Goal: Information Seeking & Learning: Learn about a topic

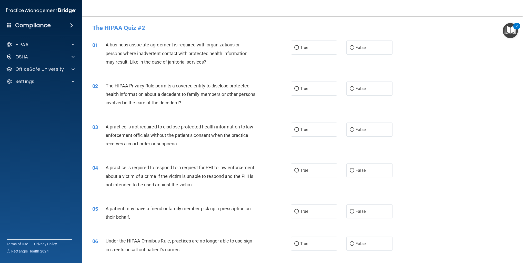
drag, startPoint x: 370, startPoint y: 48, endPoint x: 361, endPoint y: 63, distance: 17.9
click at [370, 48] on label "False" at bounding box center [369, 48] width 46 height 14
click at [354, 48] on input "False" at bounding box center [352, 48] width 5 height 4
radio input "true"
drag, startPoint x: 321, startPoint y: 86, endPoint x: 320, endPoint y: 88, distance: 2.8
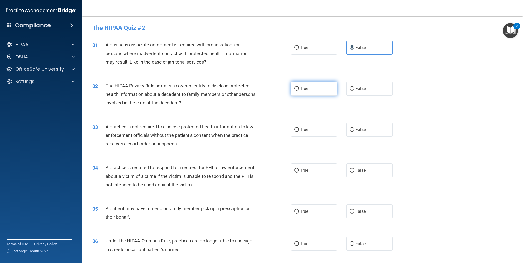
click at [321, 86] on label "True" at bounding box center [314, 89] width 46 height 14
click at [299, 87] on input "True" at bounding box center [296, 89] width 5 height 4
radio input "true"
click at [363, 125] on label "False" at bounding box center [369, 130] width 46 height 14
click at [354, 128] on input "False" at bounding box center [352, 130] width 5 height 4
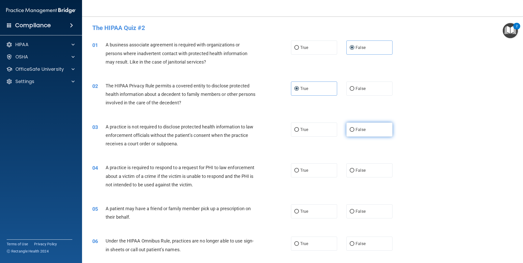
radio input "true"
click at [303, 169] on span "True" at bounding box center [304, 170] width 8 height 5
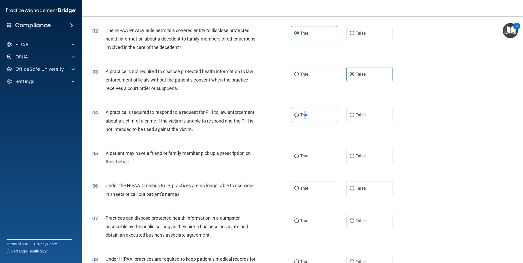
scroll to position [85, 0]
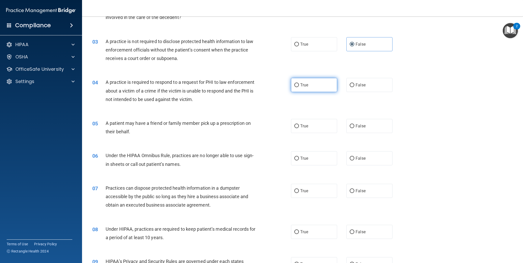
click at [323, 87] on label "True" at bounding box center [314, 85] width 46 height 14
click at [299, 87] on input "True" at bounding box center [296, 85] width 5 height 4
radio input "true"
click at [312, 128] on label "True" at bounding box center [314, 126] width 46 height 14
click at [299, 128] on input "True" at bounding box center [296, 126] width 5 height 4
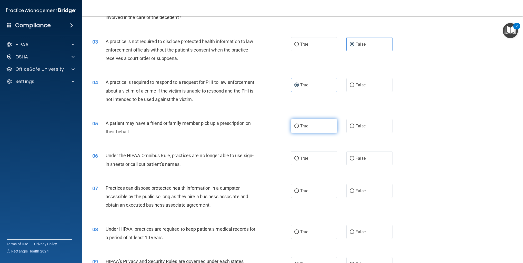
radio input "true"
click at [350, 157] on input "False" at bounding box center [352, 159] width 5 height 4
radio input "true"
click at [364, 191] on label "False" at bounding box center [369, 191] width 46 height 14
click at [354, 191] on input "False" at bounding box center [352, 191] width 5 height 4
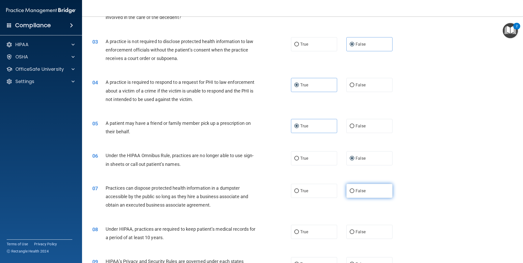
radio input "true"
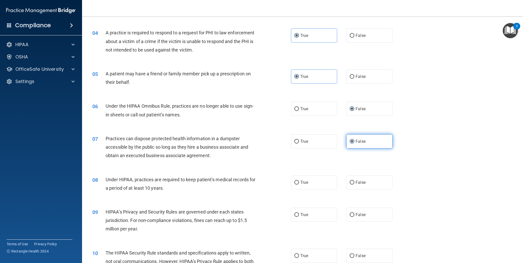
scroll to position [171, 0]
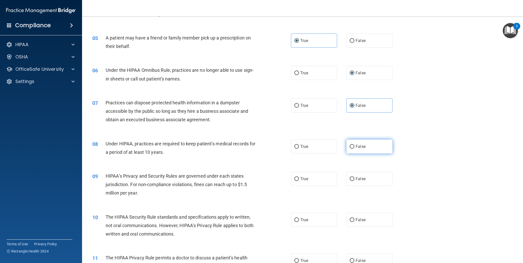
drag, startPoint x: 367, startPoint y: 140, endPoint x: 364, endPoint y: 146, distance: 6.7
click at [367, 140] on label "False" at bounding box center [369, 147] width 46 height 14
click at [354, 145] on input "False" at bounding box center [352, 147] width 5 height 4
radio input "true"
click at [360, 181] on label "False" at bounding box center [369, 179] width 46 height 14
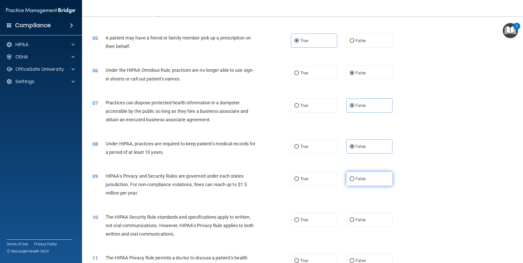
click at [354, 181] on input "False" at bounding box center [352, 179] width 5 height 4
radio input "true"
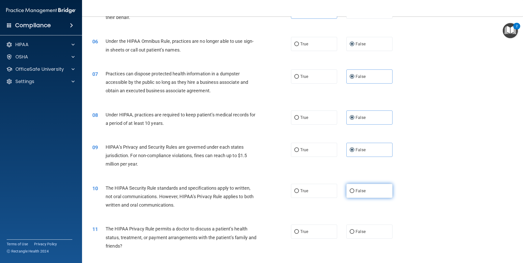
scroll to position [214, 0]
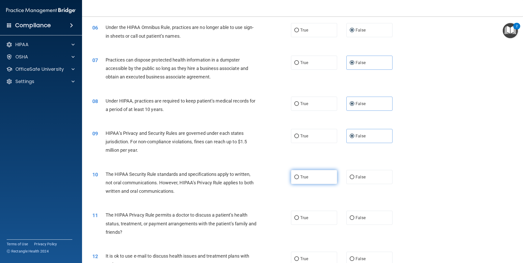
click at [322, 179] on label "True" at bounding box center [314, 177] width 46 height 14
click at [299, 179] on input "True" at bounding box center [296, 177] width 5 height 4
radio input "true"
click at [319, 216] on label "True" at bounding box center [314, 218] width 46 height 14
click at [299, 216] on input "True" at bounding box center [296, 218] width 5 height 4
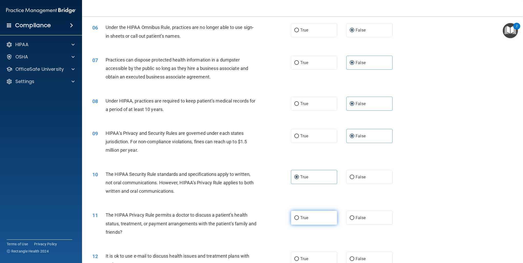
radio input "true"
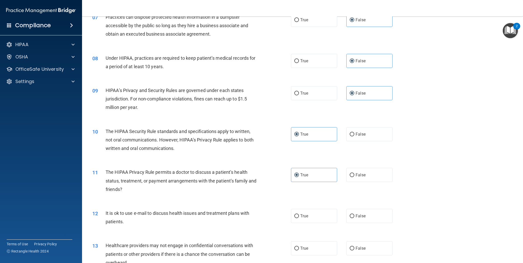
scroll to position [299, 0]
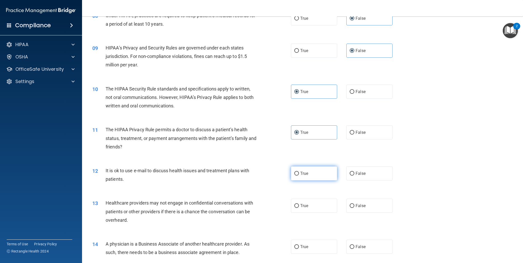
click at [313, 173] on label "True" at bounding box center [314, 173] width 46 height 14
click at [299, 173] on input "True" at bounding box center [296, 174] width 5 height 4
radio input "true"
click at [356, 206] on span "False" at bounding box center [361, 205] width 10 height 5
click at [354, 206] on input "False" at bounding box center [352, 206] width 5 height 4
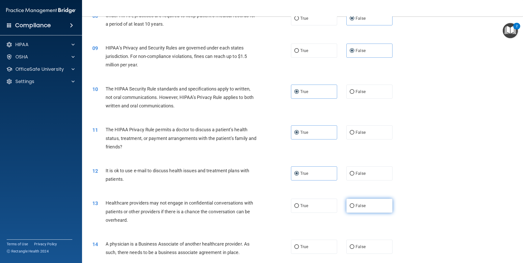
radio input "true"
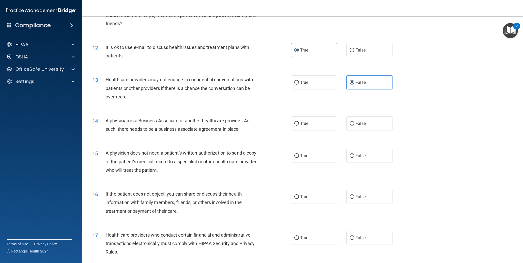
scroll to position [427, 0]
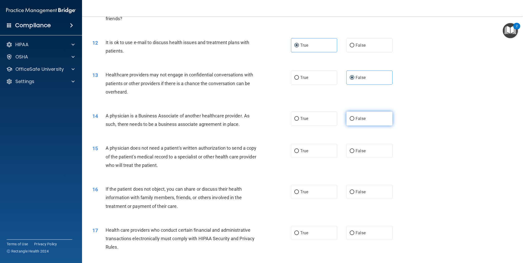
click at [369, 118] on label "False" at bounding box center [369, 119] width 46 height 14
click at [354, 118] on input "False" at bounding box center [352, 119] width 5 height 4
radio input "true"
click at [315, 150] on label "True" at bounding box center [314, 151] width 46 height 14
click at [299, 150] on input "True" at bounding box center [296, 151] width 5 height 4
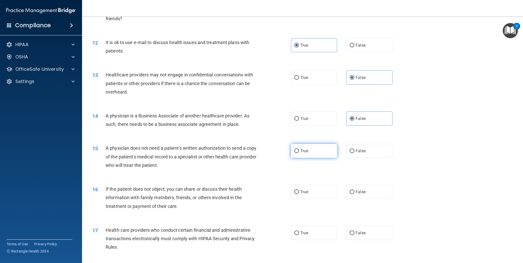
radio input "true"
click at [307, 196] on label "True" at bounding box center [314, 192] width 46 height 14
click at [299, 194] on input "True" at bounding box center [296, 192] width 5 height 4
radio input "true"
click at [311, 234] on label "True" at bounding box center [314, 233] width 46 height 14
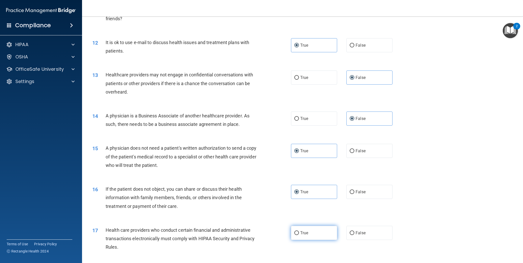
click at [299, 234] on input "True" at bounding box center [296, 233] width 5 height 4
radio input "true"
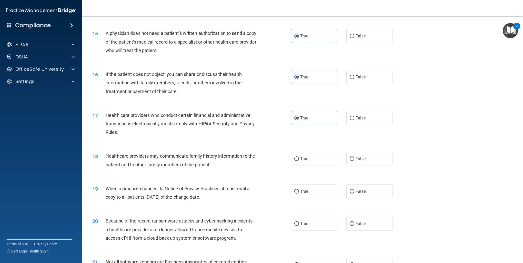
scroll to position [555, 0]
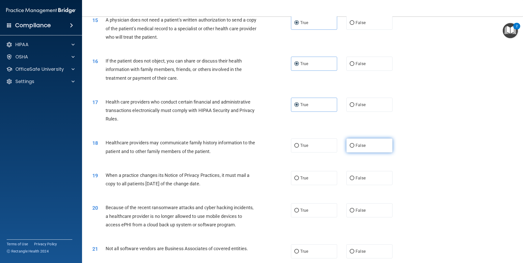
click at [362, 146] on span "False" at bounding box center [361, 145] width 10 height 5
click at [354, 146] on input "False" at bounding box center [352, 146] width 5 height 4
radio input "true"
click at [361, 178] on span "False" at bounding box center [361, 178] width 10 height 5
click at [354, 178] on input "False" at bounding box center [352, 178] width 5 height 4
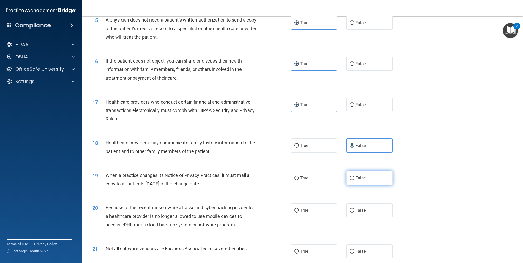
radio input "true"
drag, startPoint x: 352, startPoint y: 207, endPoint x: 357, endPoint y: 206, distance: 5.5
click at [352, 207] on label "False" at bounding box center [369, 210] width 46 height 14
click at [352, 209] on input "False" at bounding box center [352, 211] width 5 height 4
radio input "true"
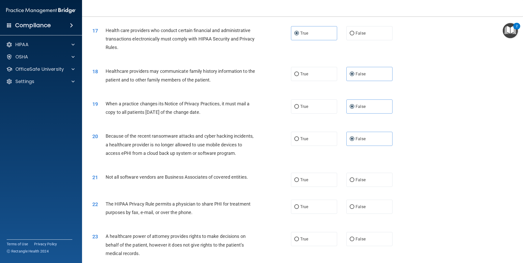
scroll to position [641, 0]
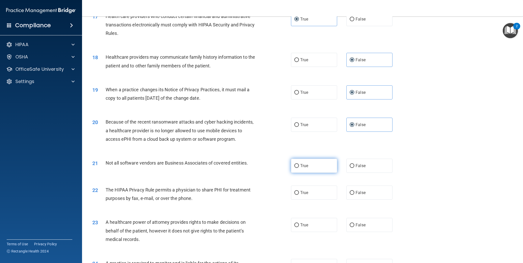
click at [313, 169] on label "True" at bounding box center [314, 166] width 46 height 14
click at [299, 168] on input "True" at bounding box center [296, 166] width 5 height 4
radio input "true"
click at [317, 188] on label "True" at bounding box center [314, 193] width 46 height 14
click at [299, 191] on input "True" at bounding box center [296, 193] width 5 height 4
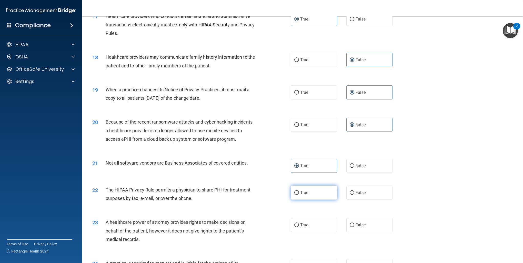
radio input "true"
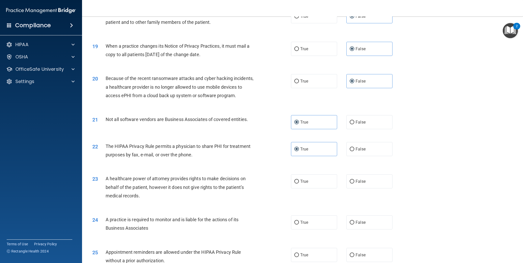
scroll to position [726, 0]
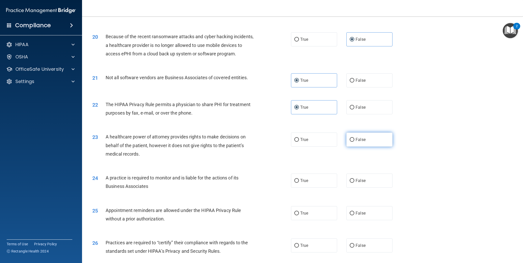
click at [359, 140] on span "False" at bounding box center [361, 139] width 10 height 5
click at [354, 140] on input "False" at bounding box center [352, 140] width 5 height 4
radio input "true"
click at [363, 185] on label "False" at bounding box center [369, 181] width 46 height 14
click at [354, 183] on input "False" at bounding box center [352, 181] width 5 height 4
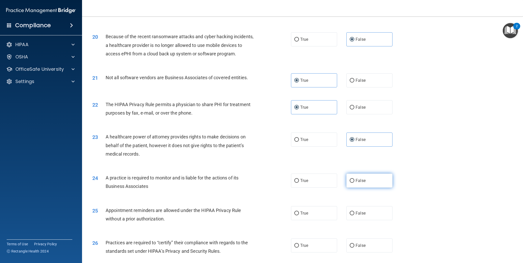
radio input "true"
click at [301, 212] on span "True" at bounding box center [304, 213] width 8 height 5
click at [299, 212] on input "True" at bounding box center [296, 214] width 5 height 4
radio input "true"
click at [363, 209] on label "False" at bounding box center [369, 213] width 46 height 14
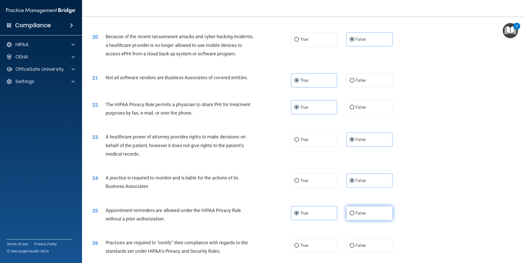
click at [354, 212] on input "False" at bounding box center [352, 214] width 5 height 4
radio input "true"
radio input "false"
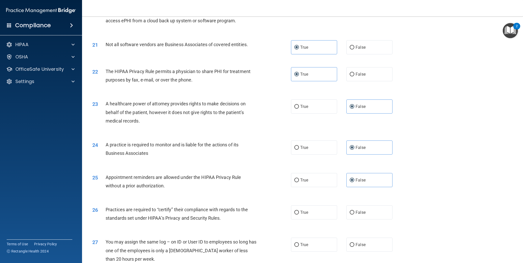
scroll to position [769, 0]
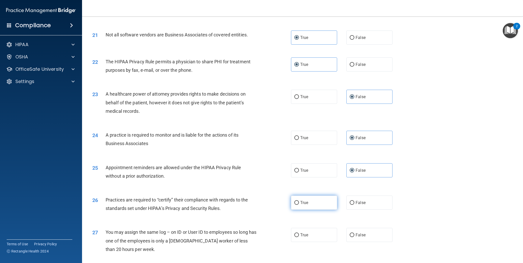
click at [306, 207] on label "True" at bounding box center [314, 203] width 46 height 14
click at [299, 205] on input "True" at bounding box center [296, 203] width 5 height 4
radio input "true"
click at [314, 177] on label "True" at bounding box center [314, 170] width 46 height 14
click at [299, 173] on input "True" at bounding box center [296, 171] width 5 height 4
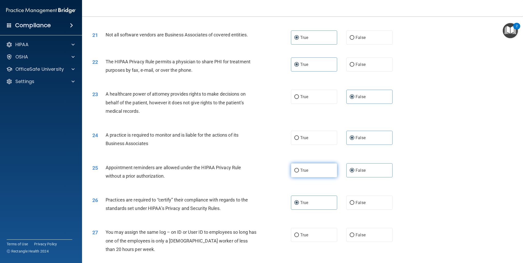
radio input "true"
radio input "false"
click at [355, 198] on label "False" at bounding box center [369, 203] width 46 height 14
click at [354, 201] on input "False" at bounding box center [352, 203] width 5 height 4
radio input "true"
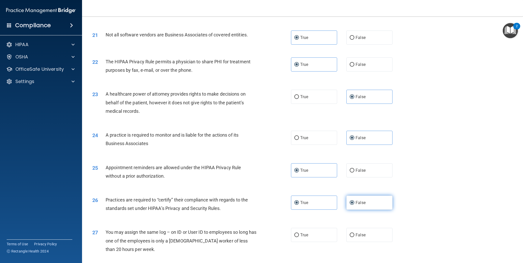
radio input "false"
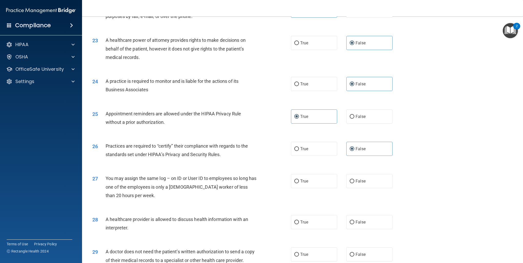
scroll to position [855, 0]
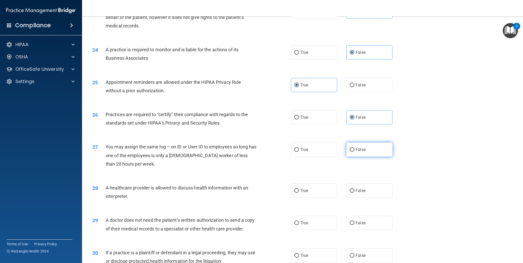
click at [357, 150] on span "False" at bounding box center [361, 149] width 10 height 5
click at [354, 150] on input "False" at bounding box center [352, 150] width 5 height 4
radio input "true"
click at [318, 193] on label "True" at bounding box center [314, 191] width 46 height 14
click at [299, 193] on input "True" at bounding box center [296, 191] width 5 height 4
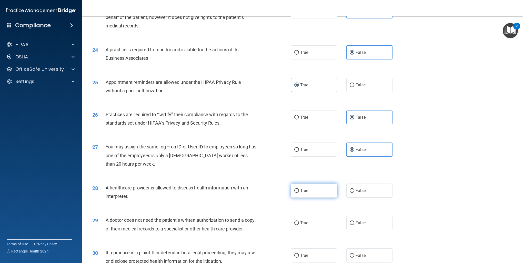
radio input "true"
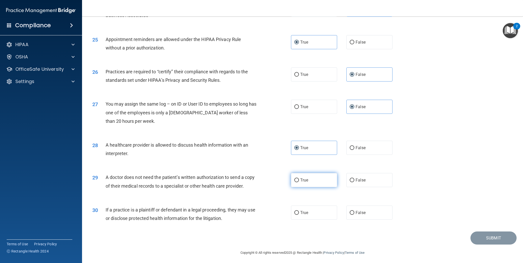
click at [318, 183] on label "True" at bounding box center [314, 180] width 46 height 14
click at [299, 182] on input "True" at bounding box center [296, 180] width 5 height 4
radio input "true"
click at [328, 219] on label "True" at bounding box center [314, 213] width 46 height 14
click at [299, 215] on input "True" at bounding box center [296, 213] width 5 height 4
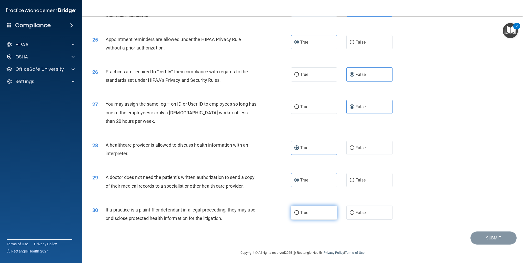
radio input "true"
click at [490, 245] on button "Submit" at bounding box center [494, 238] width 46 height 13
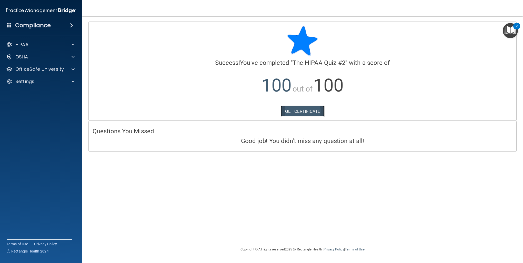
click at [297, 108] on link "GET CERTIFICATE" at bounding box center [303, 111] width 44 height 11
click at [71, 44] on div at bounding box center [72, 45] width 13 height 6
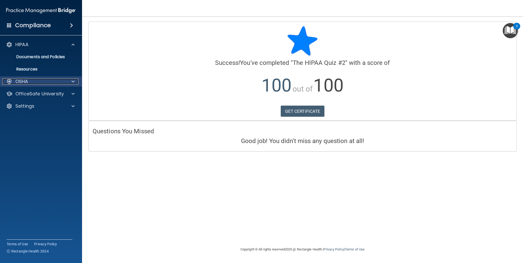
click at [71, 84] on div at bounding box center [72, 81] width 13 height 6
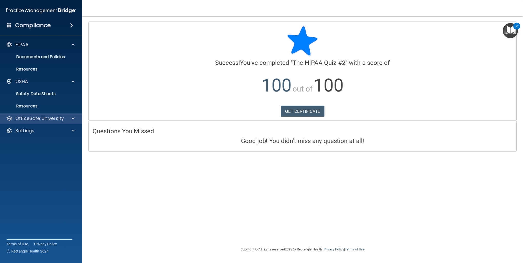
click at [68, 122] on div "OfficeSafe University" at bounding box center [41, 118] width 82 height 10
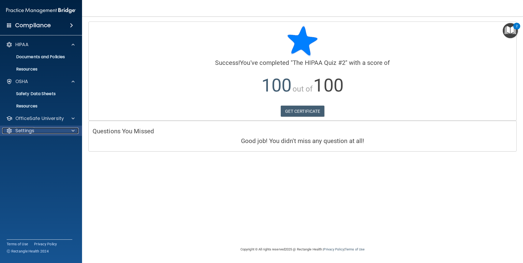
click at [61, 132] on div "Settings" at bounding box center [34, 131] width 64 height 6
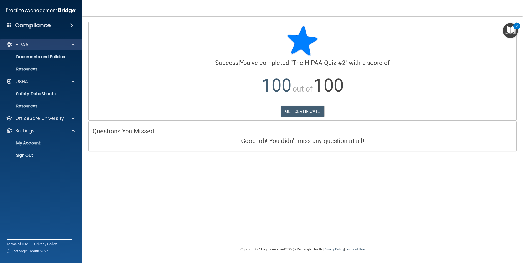
click at [62, 41] on div "HIPAA" at bounding box center [41, 44] width 82 height 10
click at [73, 24] on span at bounding box center [71, 25] width 3 height 6
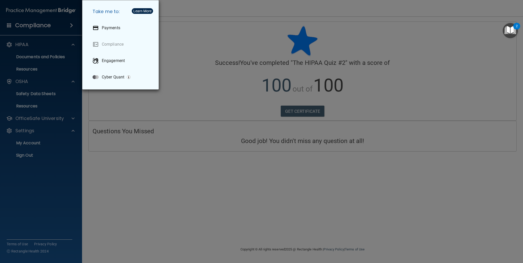
click at [31, 30] on div "Take me to: Payments Compliance Engagement Cyber Quant" at bounding box center [261, 131] width 523 height 263
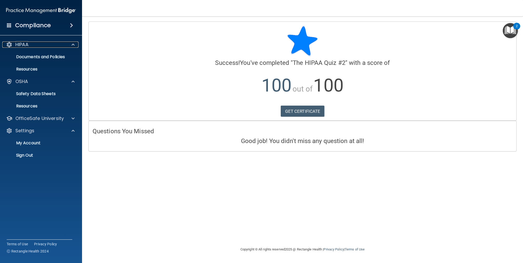
click at [22, 45] on p "HIPAA" at bounding box center [21, 45] width 13 height 6
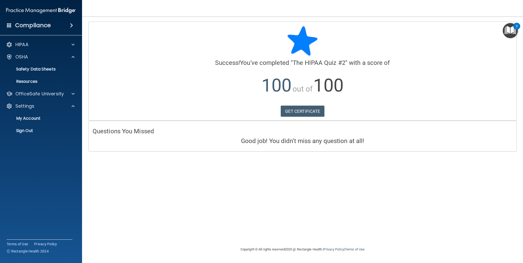
click at [511, 29] on img "Open Resource Center, 2 new notifications" at bounding box center [510, 30] width 15 height 15
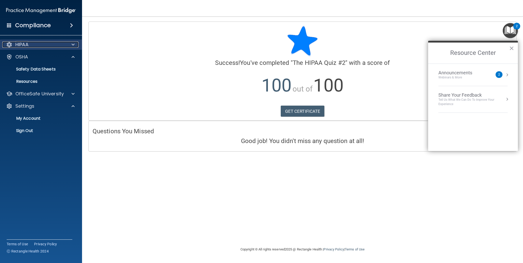
click at [31, 46] on div "HIPAA" at bounding box center [34, 45] width 64 height 6
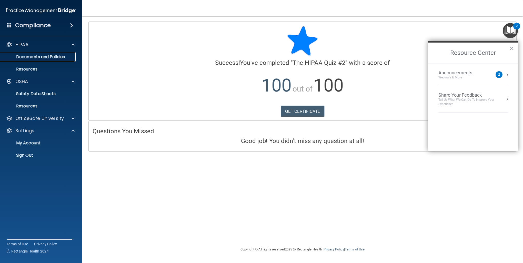
click at [21, 54] on p "Documents and Policies" at bounding box center [38, 56] width 70 height 5
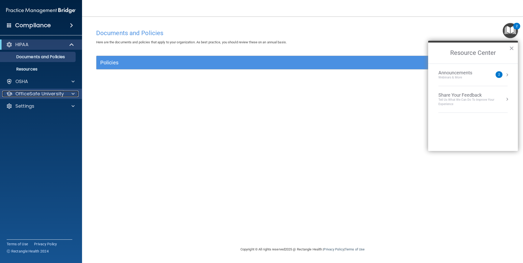
click at [39, 93] on p "OfficeSafe University" at bounding box center [39, 94] width 48 height 6
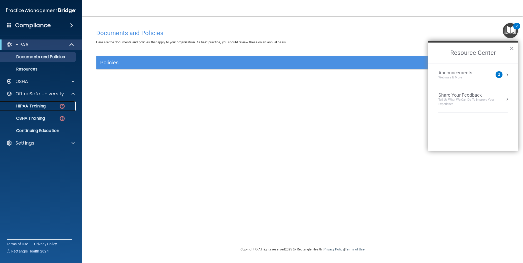
click at [44, 108] on p "HIPAA Training" at bounding box center [24, 106] width 42 height 5
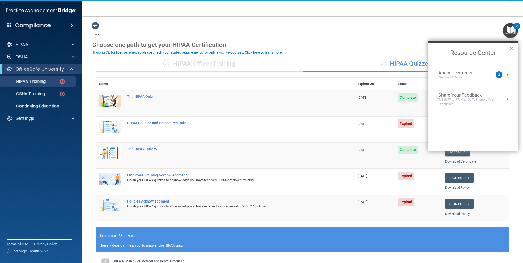
click at [512, 48] on button "×" at bounding box center [511, 48] width 5 height 8
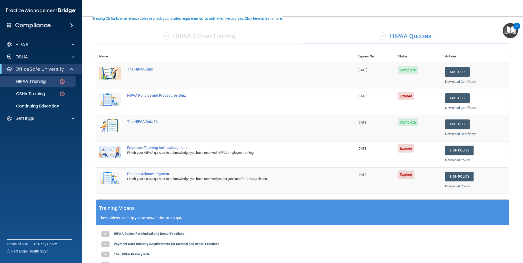
scroll to position [43, 0]
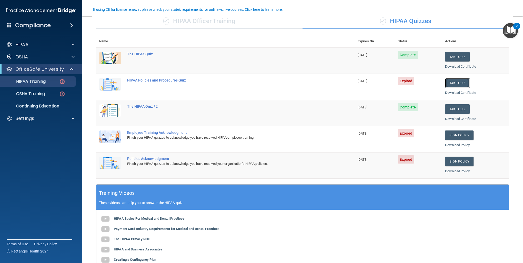
click at [455, 81] on button "Take Quiz" at bounding box center [457, 82] width 25 height 9
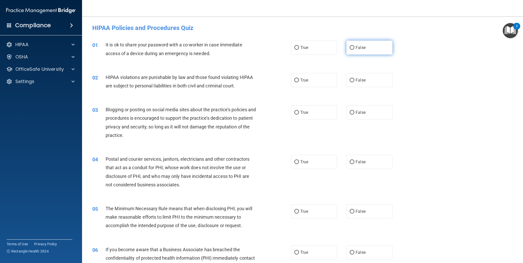
click at [371, 52] on label "False" at bounding box center [369, 48] width 46 height 14
click at [354, 50] on input "False" at bounding box center [352, 48] width 5 height 4
radio input "true"
click at [295, 79] on input "True" at bounding box center [296, 80] width 5 height 4
radio input "true"
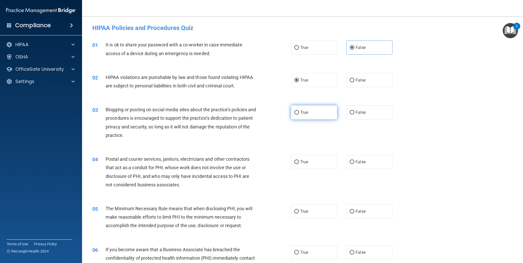
click at [321, 114] on label "True" at bounding box center [314, 112] width 46 height 14
click at [299, 114] on input "True" at bounding box center [296, 113] width 5 height 4
radio input "true"
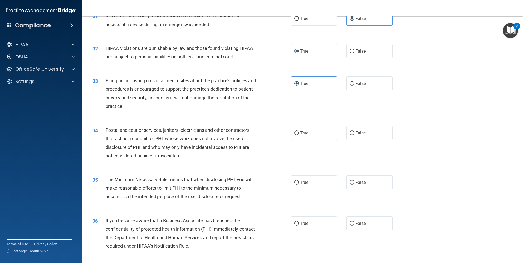
scroll to position [43, 0]
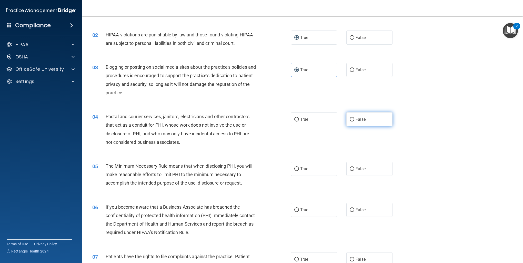
click at [359, 122] on label "False" at bounding box center [369, 119] width 46 height 14
click at [354, 122] on input "False" at bounding box center [352, 120] width 5 height 4
radio input "true"
click at [314, 116] on label "True" at bounding box center [314, 119] width 46 height 14
click at [299, 118] on input "True" at bounding box center [296, 120] width 5 height 4
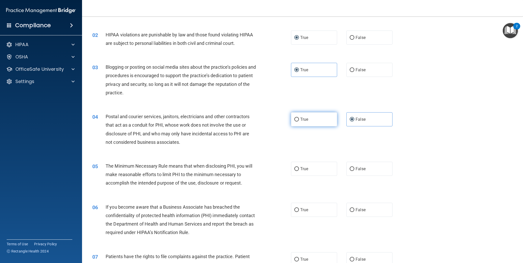
radio input "true"
radio input "false"
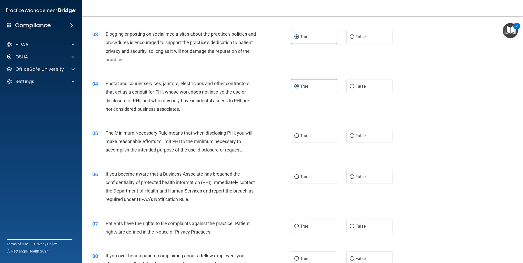
scroll to position [85, 0]
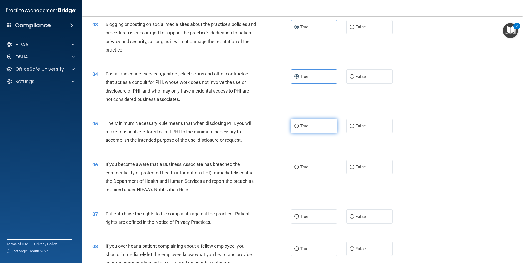
click at [329, 128] on label "True" at bounding box center [314, 126] width 46 height 14
click at [299, 128] on input "True" at bounding box center [296, 126] width 5 height 4
radio input "true"
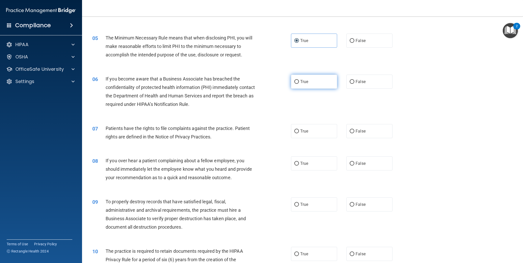
click at [318, 78] on label "True" at bounding box center [314, 82] width 46 height 14
click at [299, 80] on input "True" at bounding box center [296, 82] width 5 height 4
radio input "true"
click at [313, 133] on label "True" at bounding box center [314, 131] width 46 height 14
click at [299, 133] on input "True" at bounding box center [296, 132] width 5 height 4
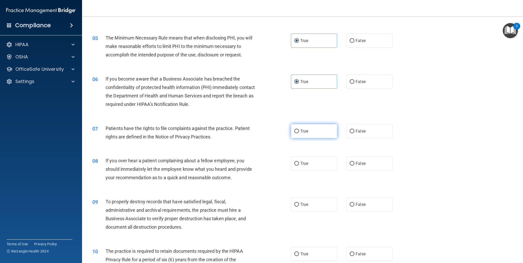
radio input "true"
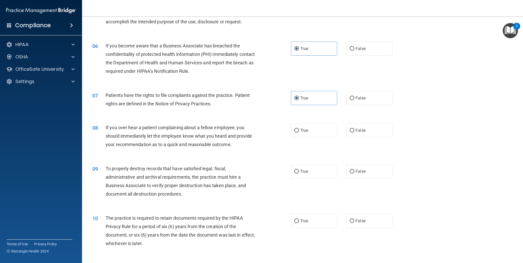
scroll to position [214, 0]
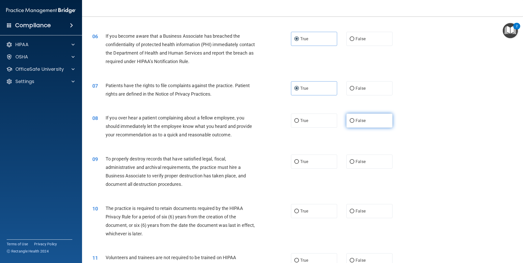
click at [360, 119] on span "False" at bounding box center [361, 120] width 10 height 5
click at [354, 119] on input "False" at bounding box center [352, 121] width 5 height 4
radio input "true"
click at [327, 161] on label "True" at bounding box center [314, 162] width 46 height 14
click at [299, 161] on input "True" at bounding box center [296, 162] width 5 height 4
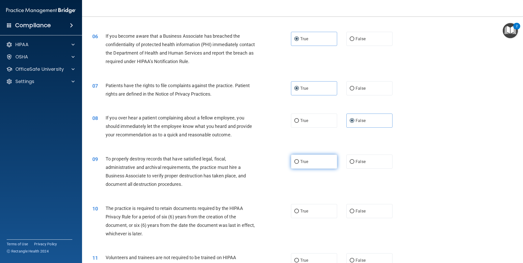
radio input "true"
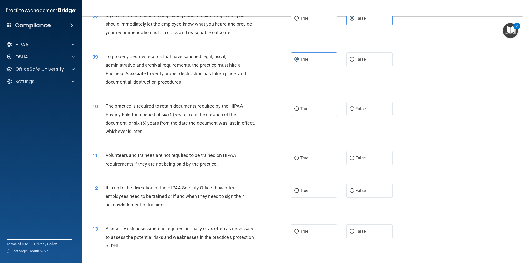
scroll to position [342, 0]
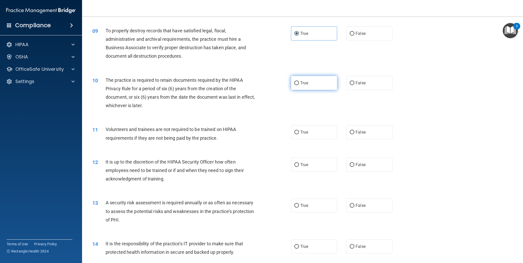
click at [312, 82] on label "True" at bounding box center [314, 83] width 46 height 14
click at [299, 82] on input "True" at bounding box center [296, 83] width 5 height 4
radio input "true"
click at [369, 131] on label "False" at bounding box center [369, 132] width 46 height 14
click at [354, 131] on input "False" at bounding box center [352, 133] width 5 height 4
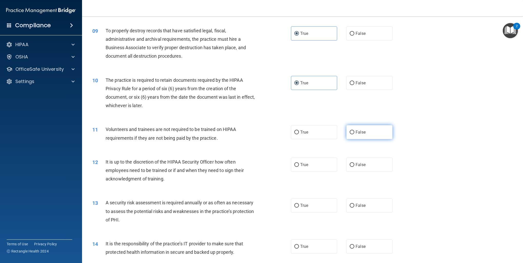
radio input "true"
click at [304, 165] on span "True" at bounding box center [304, 164] width 8 height 5
click at [299, 165] on input "True" at bounding box center [296, 165] width 5 height 4
radio input "true"
click at [359, 163] on span "False" at bounding box center [361, 164] width 10 height 5
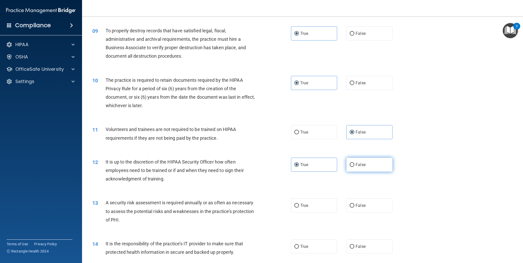
click at [354, 163] on input "False" at bounding box center [352, 165] width 5 height 4
radio input "true"
radio input "false"
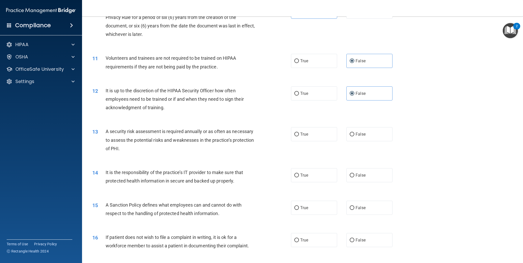
scroll to position [427, 0]
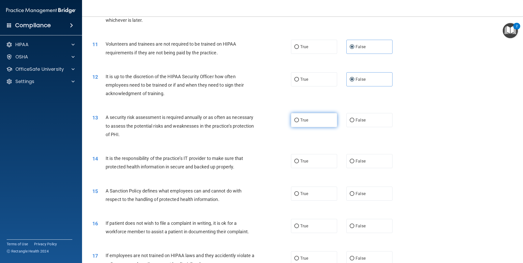
click at [323, 122] on label "True" at bounding box center [314, 120] width 46 height 14
click at [299, 122] on input "True" at bounding box center [296, 120] width 5 height 4
radio input "true"
click at [328, 161] on label "True" at bounding box center [314, 161] width 46 height 14
click at [299, 161] on input "True" at bounding box center [296, 162] width 5 height 4
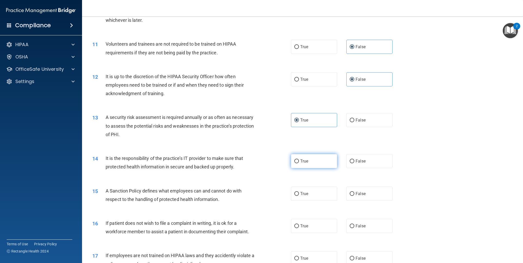
radio input "true"
click at [352, 194] on input "False" at bounding box center [352, 194] width 5 height 4
radio input "true"
click at [352, 194] on input "False" at bounding box center [352, 194] width 5 height 4
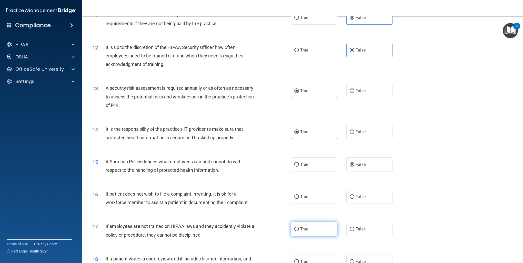
scroll to position [470, 0]
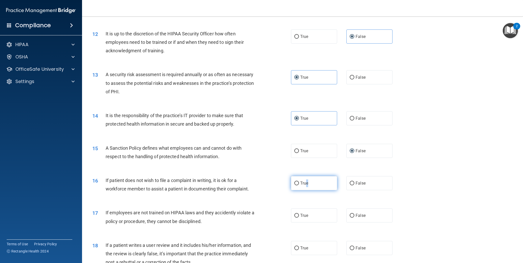
click at [305, 182] on span "True" at bounding box center [304, 183] width 8 height 5
drag, startPoint x: 305, startPoint y: 182, endPoint x: 293, endPoint y: 182, distance: 12.3
click at [294, 182] on input "True" at bounding box center [296, 184] width 5 height 4
radio input "true"
click at [376, 187] on label "False" at bounding box center [369, 183] width 46 height 14
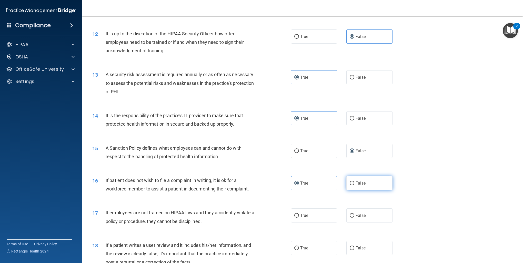
click at [354, 185] on input "False" at bounding box center [352, 184] width 5 height 4
radio input "true"
radio input "false"
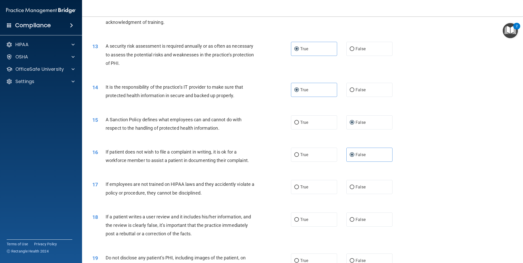
scroll to position [513, 0]
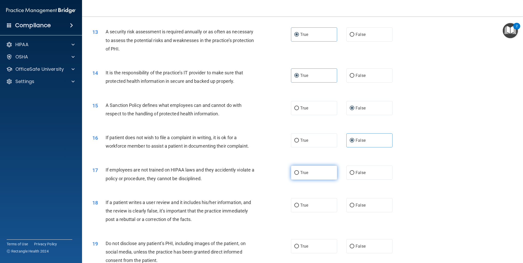
click at [310, 176] on label "True" at bounding box center [314, 173] width 46 height 14
click at [299, 175] on input "True" at bounding box center [296, 173] width 5 height 4
radio input "true"
click at [356, 170] on span "False" at bounding box center [361, 172] width 10 height 5
click at [353, 171] on input "False" at bounding box center [352, 173] width 5 height 4
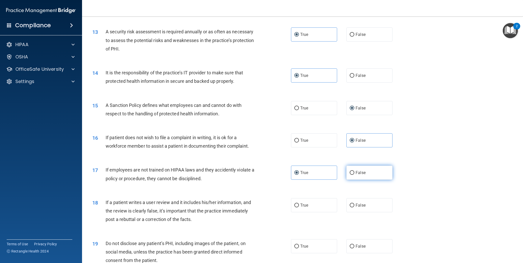
radio input "true"
radio input "false"
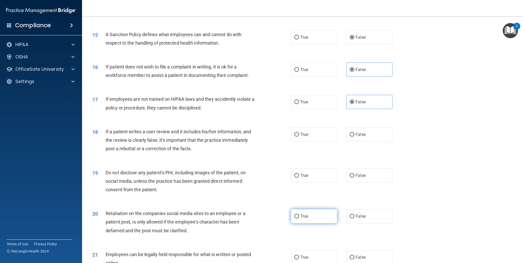
scroll to position [598, 0]
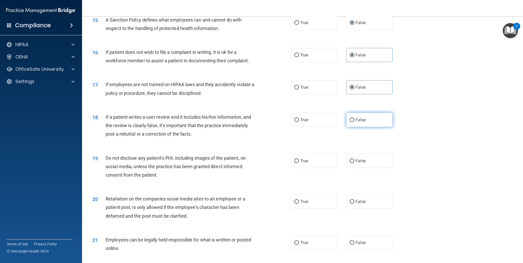
click at [365, 121] on label "False" at bounding box center [369, 120] width 46 height 14
click at [354, 121] on input "False" at bounding box center [352, 120] width 5 height 4
radio input "true"
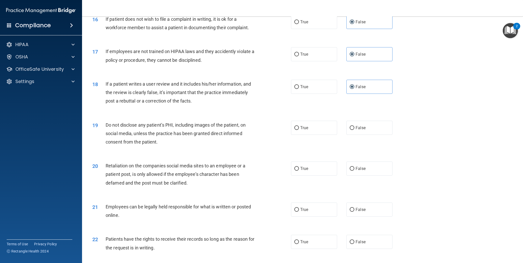
scroll to position [641, 0]
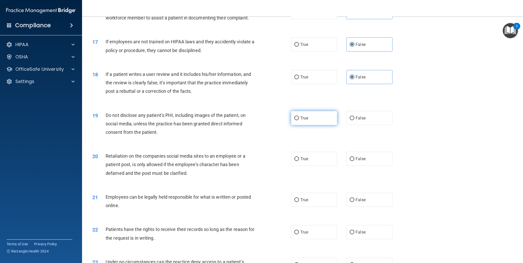
click at [306, 117] on label "True" at bounding box center [314, 118] width 46 height 14
click at [299, 117] on input "True" at bounding box center [296, 118] width 5 height 4
radio input "true"
click at [365, 160] on label "False" at bounding box center [369, 159] width 46 height 14
click at [354, 160] on input "False" at bounding box center [352, 159] width 5 height 4
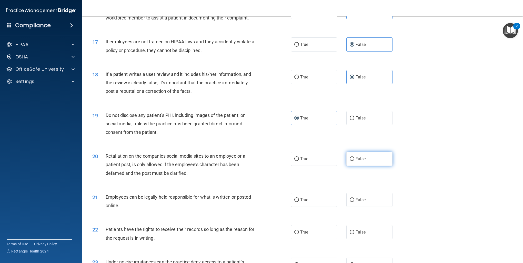
radio input "true"
click at [295, 201] on input "True" at bounding box center [296, 200] width 5 height 4
radio input "true"
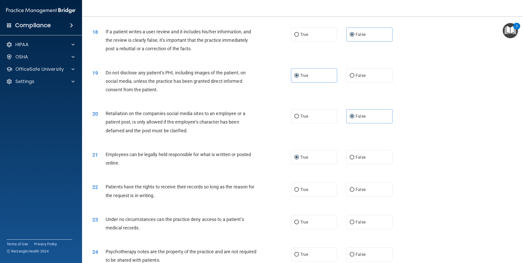
scroll to position [726, 0]
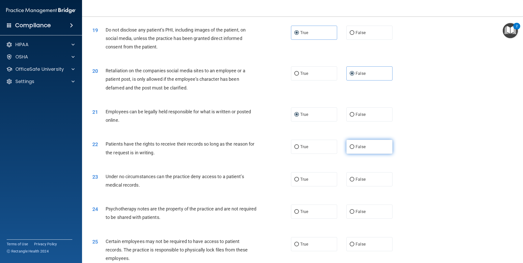
click at [350, 146] on input "False" at bounding box center [352, 147] width 5 height 4
radio input "true"
click at [315, 182] on label "True" at bounding box center [314, 179] width 46 height 14
click at [299, 182] on input "True" at bounding box center [296, 180] width 5 height 4
radio input "true"
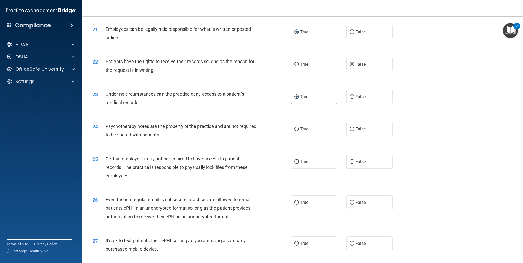
scroll to position [812, 0]
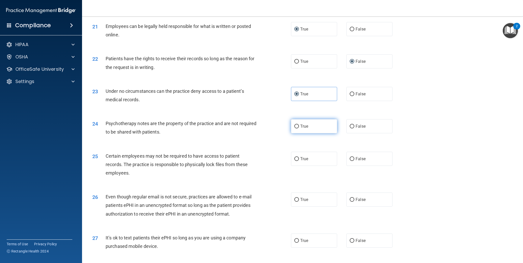
click at [306, 127] on span "True" at bounding box center [304, 126] width 8 height 5
click at [299, 127] on input "True" at bounding box center [296, 127] width 5 height 4
radio input "true"
click at [317, 157] on label "True" at bounding box center [314, 159] width 46 height 14
click at [299, 157] on input "True" at bounding box center [296, 159] width 5 height 4
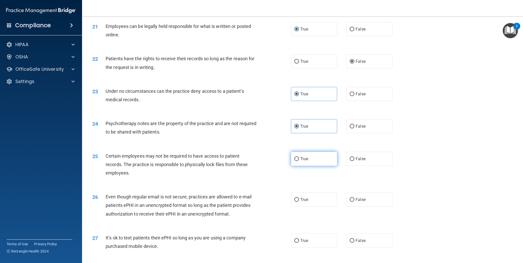
radio input "true"
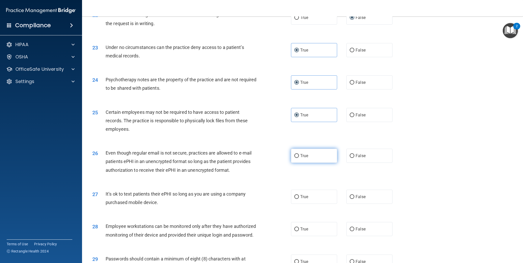
scroll to position [898, 0]
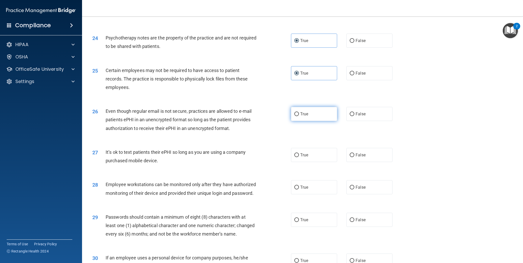
click at [303, 121] on label "True" at bounding box center [314, 114] width 46 height 14
click at [299, 116] on input "True" at bounding box center [296, 114] width 5 height 4
radio input "true"
click at [310, 151] on label "True" at bounding box center [314, 155] width 46 height 14
click at [299, 153] on input "True" at bounding box center [296, 155] width 5 height 4
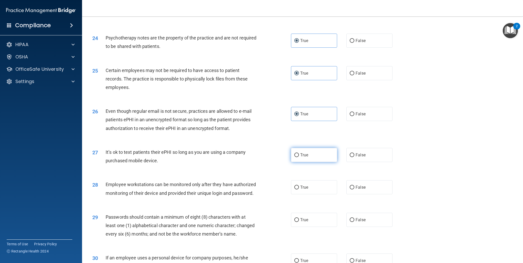
radio input "true"
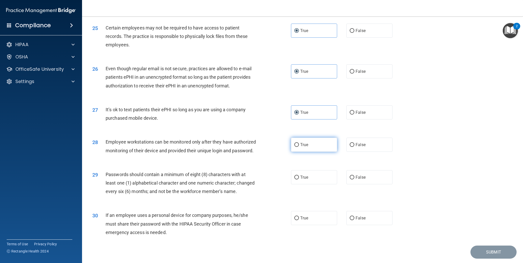
click at [312, 140] on label "True" at bounding box center [314, 145] width 46 height 14
click at [299, 143] on input "True" at bounding box center [296, 145] width 5 height 4
radio input "true"
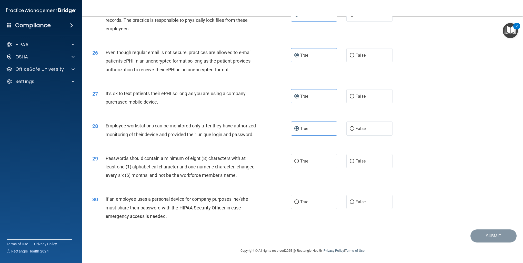
scroll to position [973, 0]
click at [315, 154] on label "True" at bounding box center [314, 161] width 46 height 14
click at [299, 160] on input "True" at bounding box center [296, 162] width 5 height 4
radio input "true"
click at [364, 198] on label "False" at bounding box center [369, 202] width 46 height 14
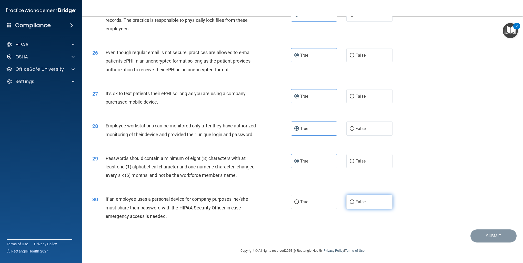
click at [354, 200] on input "False" at bounding box center [352, 202] width 5 height 4
radio input "true"
click at [475, 234] on button "Submit" at bounding box center [494, 236] width 46 height 13
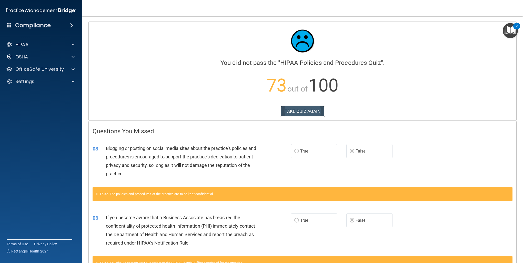
click at [305, 109] on button "TAKE QUIZ AGAIN" at bounding box center [303, 111] width 44 height 11
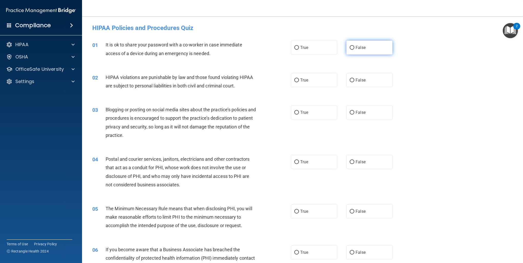
click at [359, 44] on label "False" at bounding box center [369, 48] width 46 height 14
click at [354, 46] on input "False" at bounding box center [352, 48] width 5 height 4
radio input "true"
click at [305, 83] on label "True" at bounding box center [314, 80] width 46 height 14
click at [299, 82] on input "True" at bounding box center [296, 80] width 5 height 4
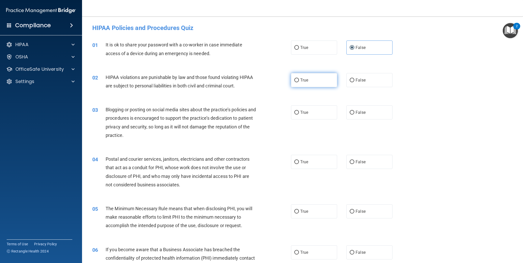
radio input "true"
click at [360, 109] on label "False" at bounding box center [369, 112] width 46 height 14
click at [354, 111] on input "False" at bounding box center [352, 113] width 5 height 4
radio input "true"
click at [306, 166] on label "True" at bounding box center [314, 162] width 46 height 14
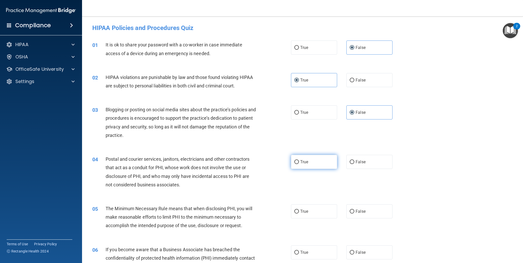
click at [299, 164] on input "True" at bounding box center [296, 162] width 5 height 4
radio input "true"
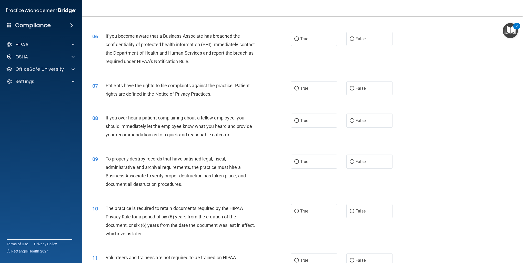
scroll to position [171, 0]
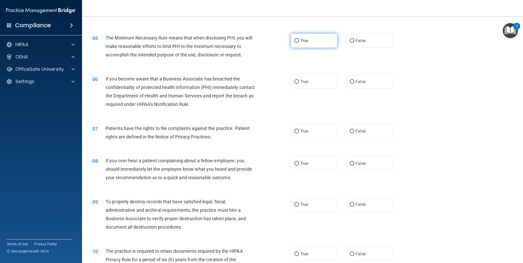
click at [315, 36] on label "True" at bounding box center [314, 41] width 46 height 14
click at [299, 39] on input "True" at bounding box center [296, 41] width 5 height 4
radio input "true"
click at [361, 85] on label "False" at bounding box center [369, 82] width 46 height 14
click at [354, 84] on input "False" at bounding box center [352, 82] width 5 height 4
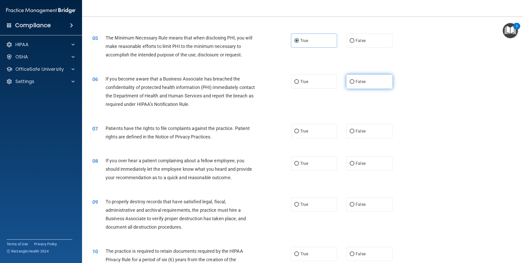
radio input "true"
click at [309, 133] on label "True" at bounding box center [314, 131] width 46 height 14
click at [299, 133] on input "True" at bounding box center [296, 132] width 5 height 4
radio input "true"
click at [355, 166] on label "False" at bounding box center [369, 163] width 46 height 14
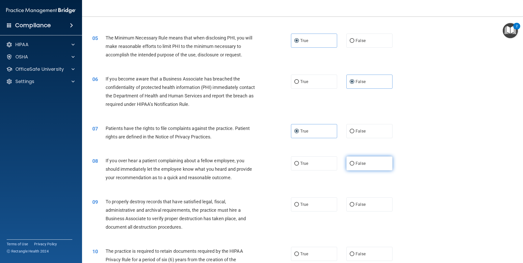
click at [354, 166] on input "False" at bounding box center [352, 164] width 5 height 4
radio input "true"
click at [375, 206] on label "False" at bounding box center [369, 204] width 46 height 14
click at [354, 206] on input "False" at bounding box center [352, 205] width 5 height 4
radio input "true"
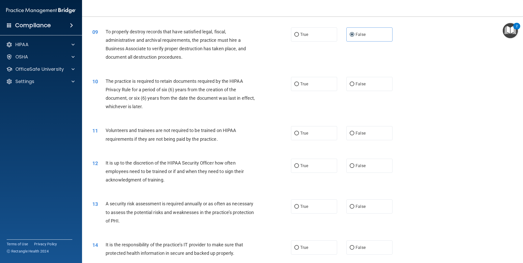
scroll to position [342, 0]
click at [317, 85] on label "True" at bounding box center [314, 83] width 46 height 14
click at [299, 85] on input "True" at bounding box center [296, 83] width 5 height 4
radio input "true"
click at [351, 132] on input "False" at bounding box center [352, 133] width 5 height 4
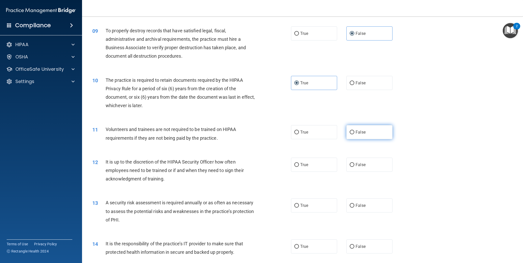
radio input "true"
click at [365, 162] on label "False" at bounding box center [369, 165] width 46 height 14
click at [354, 163] on input "False" at bounding box center [352, 165] width 5 height 4
radio input "true"
click at [312, 203] on label "True" at bounding box center [314, 205] width 46 height 14
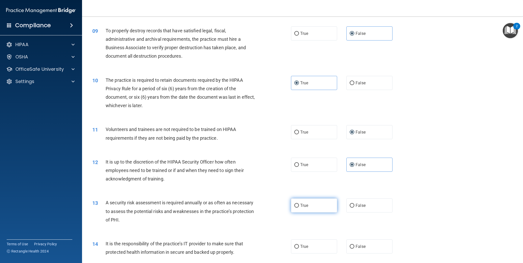
click at [299, 204] on input "True" at bounding box center [296, 206] width 5 height 4
radio input "true"
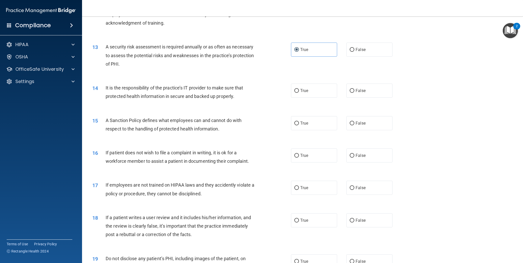
scroll to position [513, 0]
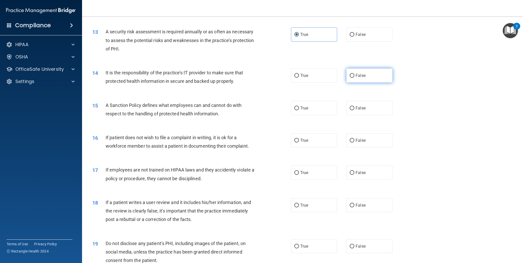
click at [355, 80] on label "False" at bounding box center [369, 75] width 46 height 14
click at [354, 78] on input "False" at bounding box center [352, 76] width 5 height 4
radio input "true"
click at [359, 107] on span "False" at bounding box center [361, 108] width 10 height 5
click at [354, 107] on input "False" at bounding box center [352, 108] width 5 height 4
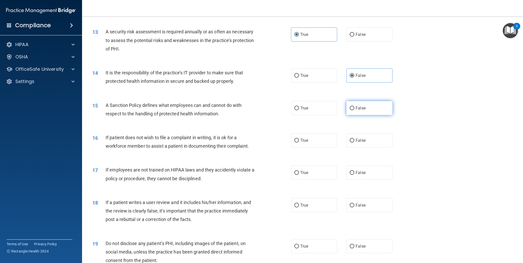
radio input "true"
click at [306, 140] on span "True" at bounding box center [304, 140] width 8 height 5
click at [299, 140] on input "True" at bounding box center [296, 141] width 5 height 4
radio input "true"
click at [362, 173] on span "False" at bounding box center [361, 172] width 10 height 5
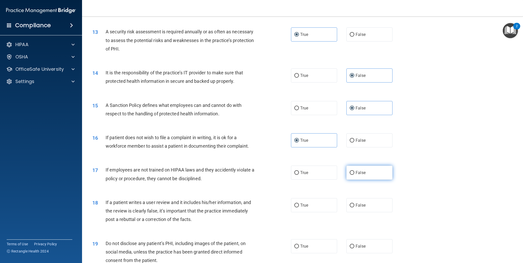
click at [354, 173] on input "False" at bounding box center [352, 173] width 5 height 4
radio input "true"
click at [358, 202] on label "False" at bounding box center [369, 205] width 46 height 14
click at [354, 204] on input "False" at bounding box center [352, 206] width 5 height 4
radio input "true"
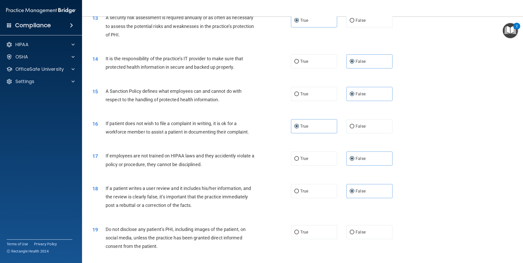
scroll to position [555, 0]
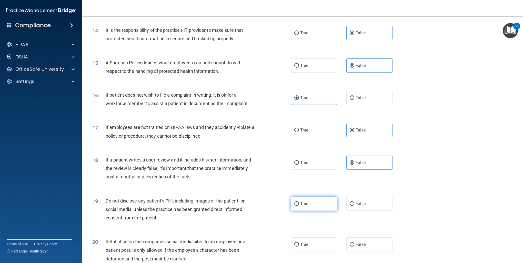
click at [331, 203] on label "True" at bounding box center [314, 204] width 46 height 14
click at [299, 203] on input "True" at bounding box center [296, 204] width 5 height 4
radio input "true"
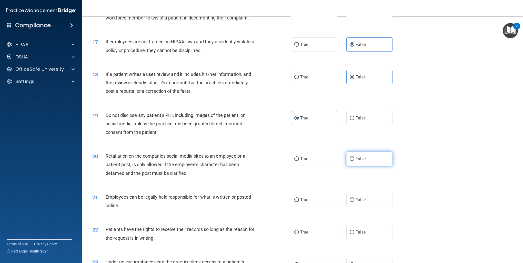
click at [367, 157] on label "False" at bounding box center [369, 159] width 46 height 14
click at [354, 157] on input "False" at bounding box center [352, 159] width 5 height 4
radio input "true"
click at [303, 200] on span "True" at bounding box center [304, 199] width 8 height 5
click at [299, 200] on input "True" at bounding box center [296, 200] width 5 height 4
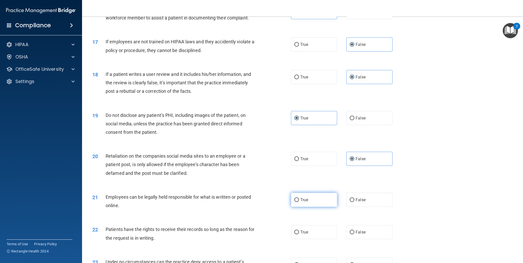
radio input "true"
click at [359, 234] on span "False" at bounding box center [361, 232] width 10 height 5
click at [354, 234] on input "False" at bounding box center [352, 233] width 5 height 4
radio input "true"
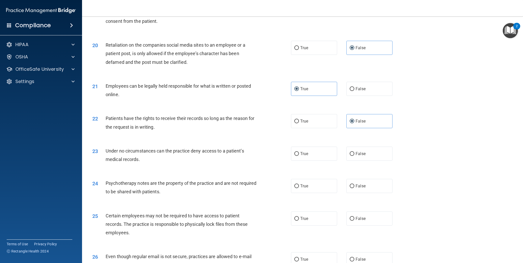
scroll to position [769, 0]
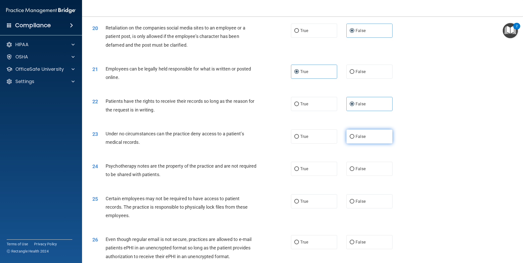
click at [363, 132] on label "False" at bounding box center [369, 137] width 46 height 14
click at [354, 135] on input "False" at bounding box center [352, 137] width 5 height 4
radio input "true"
click at [309, 171] on label "True" at bounding box center [314, 169] width 46 height 14
click at [299, 171] on input "True" at bounding box center [296, 169] width 5 height 4
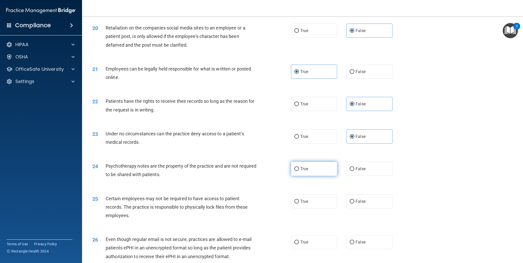
radio input "true"
click at [305, 201] on span "True" at bounding box center [304, 201] width 8 height 5
click at [299, 201] on input "True" at bounding box center [296, 202] width 5 height 4
radio input "true"
click at [304, 240] on label "True" at bounding box center [314, 242] width 46 height 14
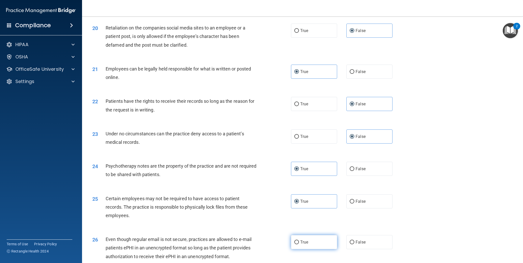
click at [299, 241] on input "True" at bounding box center [296, 243] width 5 height 4
radio input "true"
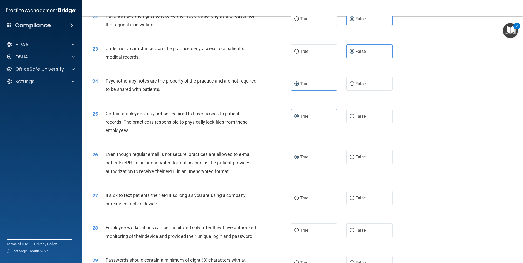
scroll to position [855, 0]
click at [361, 191] on label "False" at bounding box center [369, 198] width 46 height 14
click at [354, 196] on input "False" at bounding box center [352, 198] width 5 height 4
radio input "true"
click at [360, 234] on label "False" at bounding box center [369, 230] width 46 height 14
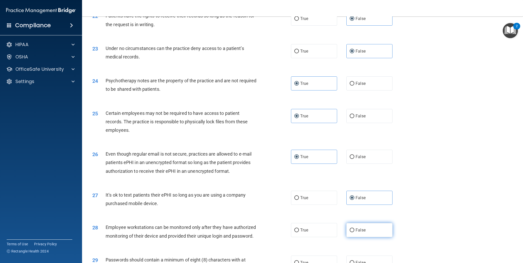
click at [354, 232] on input "False" at bounding box center [352, 230] width 5 height 4
radio input "true"
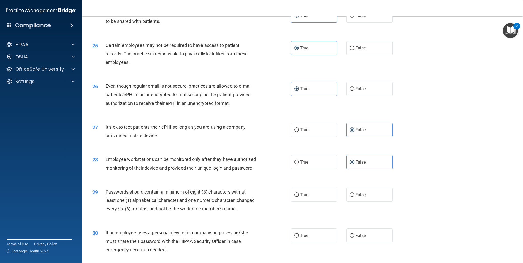
scroll to position [940, 0]
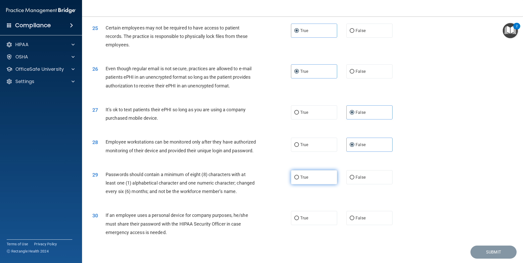
click at [320, 179] on label "True" at bounding box center [314, 177] width 46 height 14
click at [299, 179] on input "True" at bounding box center [296, 178] width 5 height 4
radio input "true"
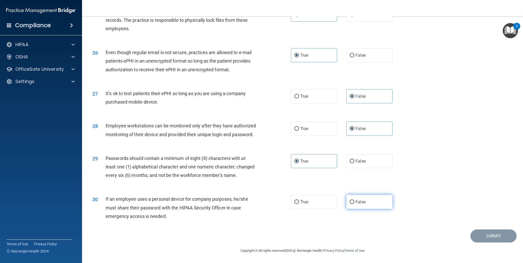
scroll to position [973, 0]
click at [362, 203] on span "False" at bounding box center [361, 202] width 10 height 5
click at [354, 203] on input "False" at bounding box center [352, 202] width 5 height 4
radio input "true"
click at [491, 234] on button "Submit" at bounding box center [494, 236] width 46 height 13
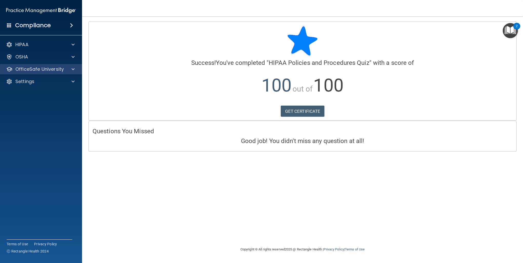
click at [69, 65] on div "OfficeSafe University" at bounding box center [41, 69] width 82 height 10
click at [70, 72] on div "OfficeSafe University" at bounding box center [41, 69] width 82 height 10
click at [76, 71] on div at bounding box center [72, 69] width 13 height 6
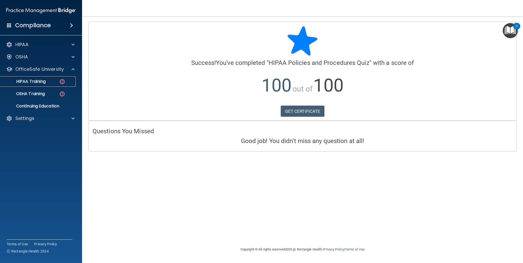
click at [48, 81] on div "HIPAA Training" at bounding box center [38, 81] width 70 height 5
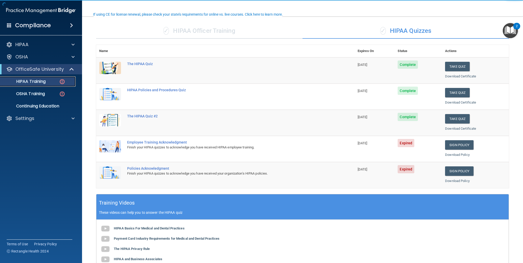
scroll to position [43, 0]
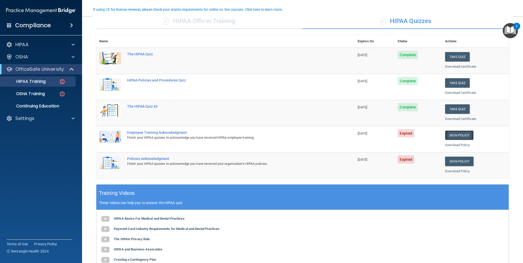
click at [468, 131] on link "Sign Policy" at bounding box center [459, 135] width 28 height 9
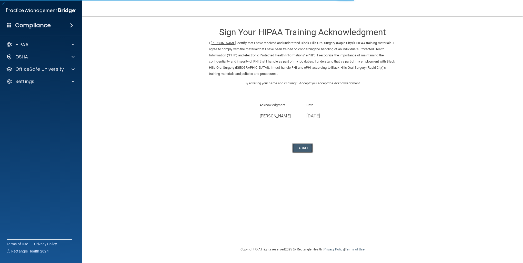
click at [301, 148] on button "I Agree" at bounding box center [302, 147] width 21 height 9
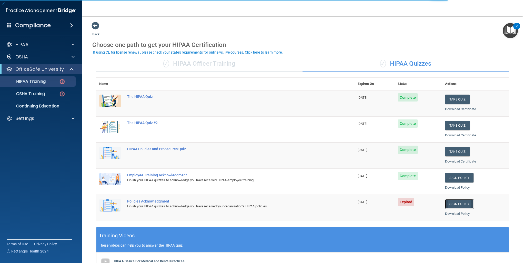
click at [452, 202] on link "Sign Policy" at bounding box center [459, 203] width 28 height 9
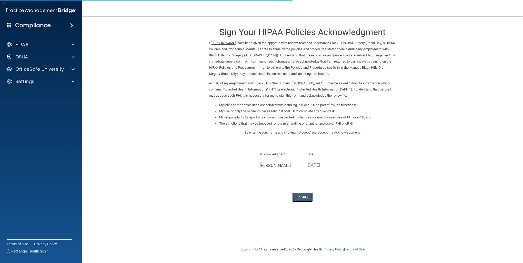
click at [300, 197] on button "I Agree" at bounding box center [302, 197] width 21 height 9
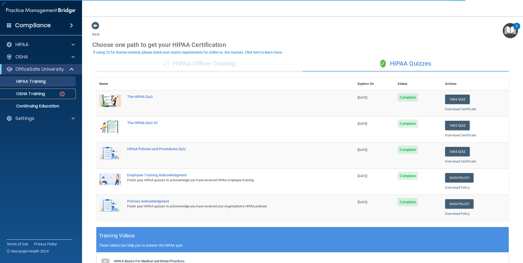
click at [33, 94] on p "OSHA Training" at bounding box center [24, 93] width 42 height 5
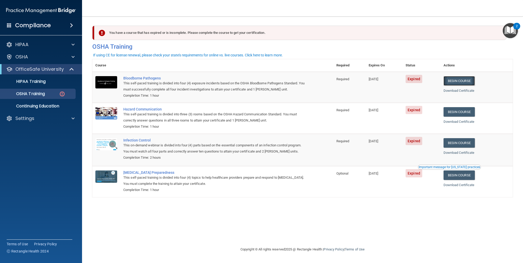
click at [473, 81] on link "Begin Course" at bounding box center [459, 80] width 31 height 9
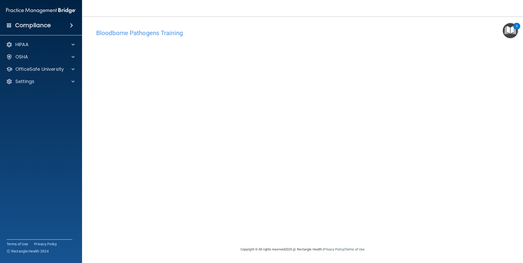
click at [374, 227] on div "Bloodborne Pathogens Training This course doesn’t expire until 08/20/2025. Are …" at bounding box center [302, 137] width 421 height 220
click at [414, 223] on div "Bloodborne Pathogens Training This course doesn’t expire until 08/20/2025. Are …" at bounding box center [302, 137] width 421 height 220
click at [69, 69] on div at bounding box center [72, 69] width 13 height 6
click at [53, 93] on div "OSHA Training" at bounding box center [38, 93] width 70 height 5
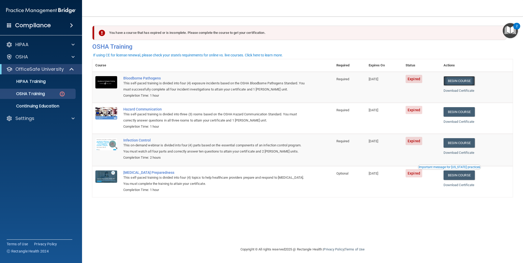
click at [466, 81] on link "Begin Course" at bounding box center [459, 80] width 31 height 9
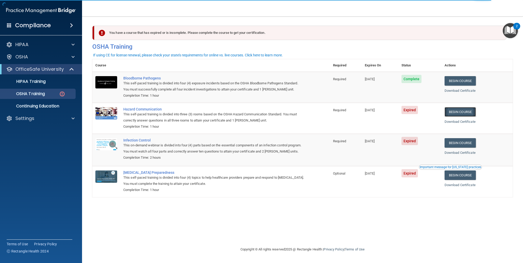
click at [464, 114] on link "Begin Course" at bounding box center [460, 111] width 31 height 9
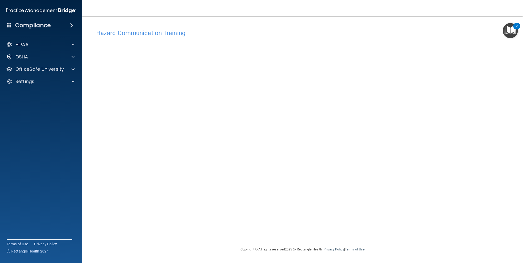
click at [292, 31] on img "Open Resource Center, 2 new notifications" at bounding box center [510, 30] width 15 height 15
